Goal: Book appointment/travel/reservation

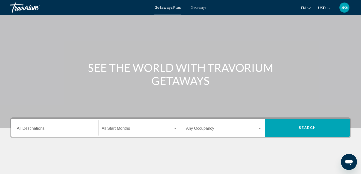
click at [66, 128] on input "Destination All Destinations" at bounding box center [55, 129] width 76 height 5
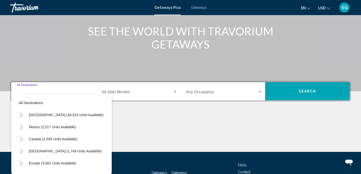
scroll to position [99, 0]
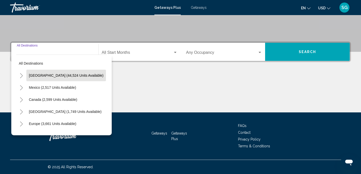
click at [55, 75] on span "[GEOGRAPHIC_DATA] (44,524 units available)" at bounding box center [66, 75] width 75 height 4
type input "**********"
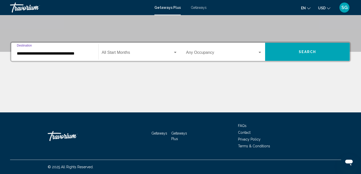
click at [146, 54] on span "Search widget" at bounding box center [137, 53] width 71 height 5
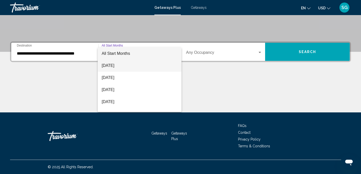
click at [119, 65] on span "[DATE]" at bounding box center [140, 65] width 76 height 12
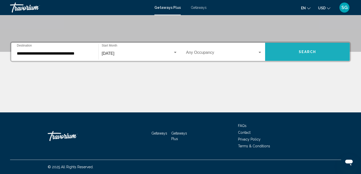
click at [314, 53] on span "Search" at bounding box center [308, 52] width 18 height 4
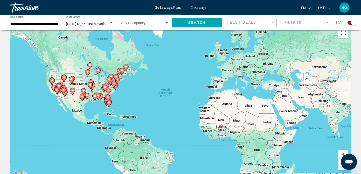
scroll to position [11, 0]
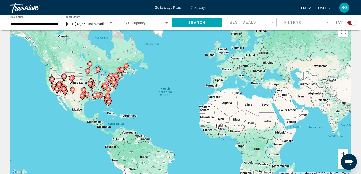
click at [342, 154] on button "Zoom in" at bounding box center [343, 154] width 10 height 10
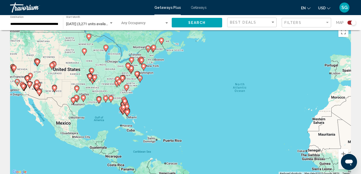
drag, startPoint x: 73, startPoint y: 80, endPoint x: 161, endPoint y: 82, distance: 88.9
click at [161, 82] on div "To activate drag with keyboard, press Alt + Enter. Once in keyboard drag state,…" at bounding box center [180, 99] width 341 height 151
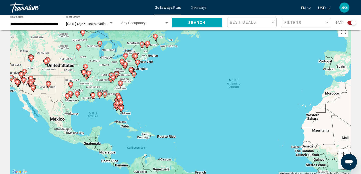
click at [342, 153] on button "Zoom in" at bounding box center [343, 154] width 10 height 10
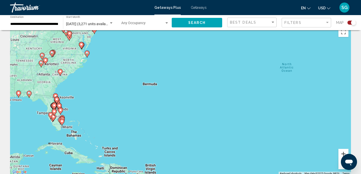
click at [342, 152] on button "Zoom in" at bounding box center [343, 154] width 10 height 10
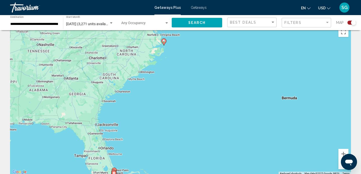
drag, startPoint x: 190, startPoint y: 106, endPoint x: 361, endPoint y: 136, distance: 173.3
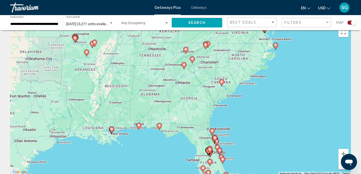
drag, startPoint x: 135, startPoint y: 100, endPoint x: 253, endPoint y: 103, distance: 118.3
click at [253, 103] on div "To activate drag with keyboard, press Alt + Enter. Once in keyboard drag state,…" at bounding box center [180, 99] width 341 height 151
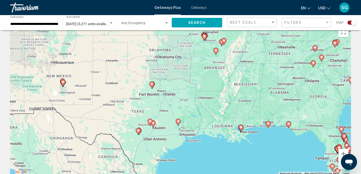
drag, startPoint x: 123, startPoint y: 74, endPoint x: 231, endPoint y: 75, distance: 108.7
click at [233, 75] on div "To activate drag with keyboard, press Alt + Enter. Once in keyboard drag state,…" at bounding box center [180, 99] width 341 height 151
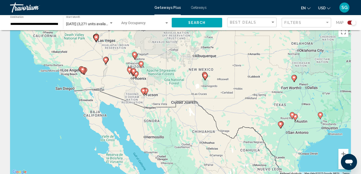
drag, startPoint x: 139, startPoint y: 89, endPoint x: 281, endPoint y: 83, distance: 142.5
click at [281, 83] on div "To activate drag with keyboard, press Alt + Enter. Once in keyboard drag state,…" at bounding box center [180, 99] width 341 height 151
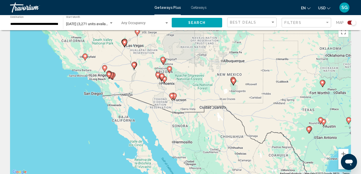
drag, startPoint x: 184, startPoint y: 90, endPoint x: 214, endPoint y: 97, distance: 30.8
click at [214, 97] on div "To activate drag with keyboard, press Alt + Enter. Once in keyboard drag state,…" at bounding box center [180, 99] width 341 height 151
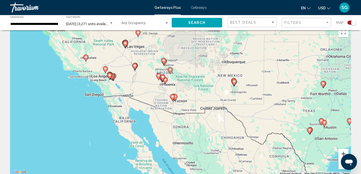
click at [343, 153] on button "Zoom in" at bounding box center [343, 154] width 10 height 10
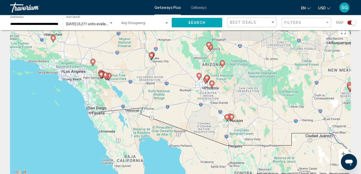
drag, startPoint x: 140, startPoint y: 95, endPoint x: 202, endPoint y: 112, distance: 63.7
click at [202, 113] on div "To activate drag with keyboard, press Alt + Enter. Once in keyboard drag state,…" at bounding box center [180, 99] width 341 height 151
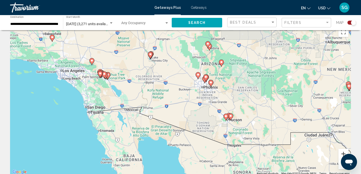
click at [341, 154] on button "Zoom in" at bounding box center [343, 154] width 10 height 10
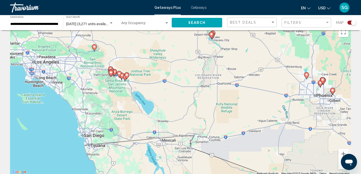
drag, startPoint x: 180, startPoint y: 78, endPoint x: 274, endPoint y: 98, distance: 95.6
click at [274, 98] on div "To activate drag with keyboard, press Alt + Enter. Once in keyboard drag state,…" at bounding box center [180, 99] width 341 height 151
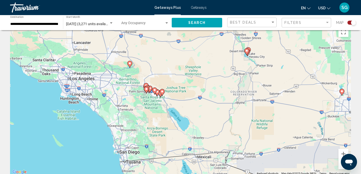
drag, startPoint x: 222, startPoint y: 96, endPoint x: 257, endPoint y: 112, distance: 38.2
click at [258, 112] on div "To activate drag with keyboard, press Alt + Enter. Once in keyboard drag state,…" at bounding box center [180, 99] width 341 height 151
click at [341, 153] on button "Zoom in" at bounding box center [343, 154] width 10 height 10
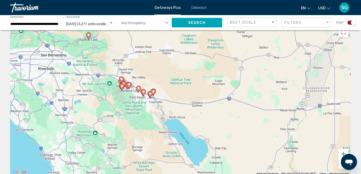
drag, startPoint x: 164, startPoint y: 132, endPoint x: 265, endPoint y: 135, distance: 100.7
click at [265, 135] on div "To activate drag with keyboard, press Alt + Enter. Once in keyboard drag state,…" at bounding box center [180, 99] width 341 height 151
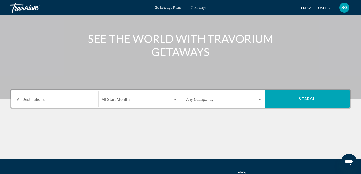
scroll to position [57, 0]
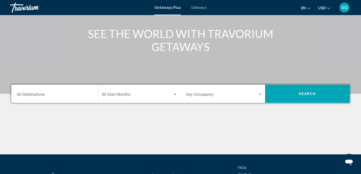
click at [64, 90] on div "Destination All Destinations" at bounding box center [55, 94] width 76 height 16
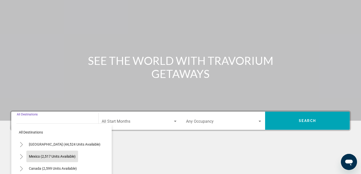
scroll to position [0, 0]
